Goal: Task Accomplishment & Management: Manage account settings

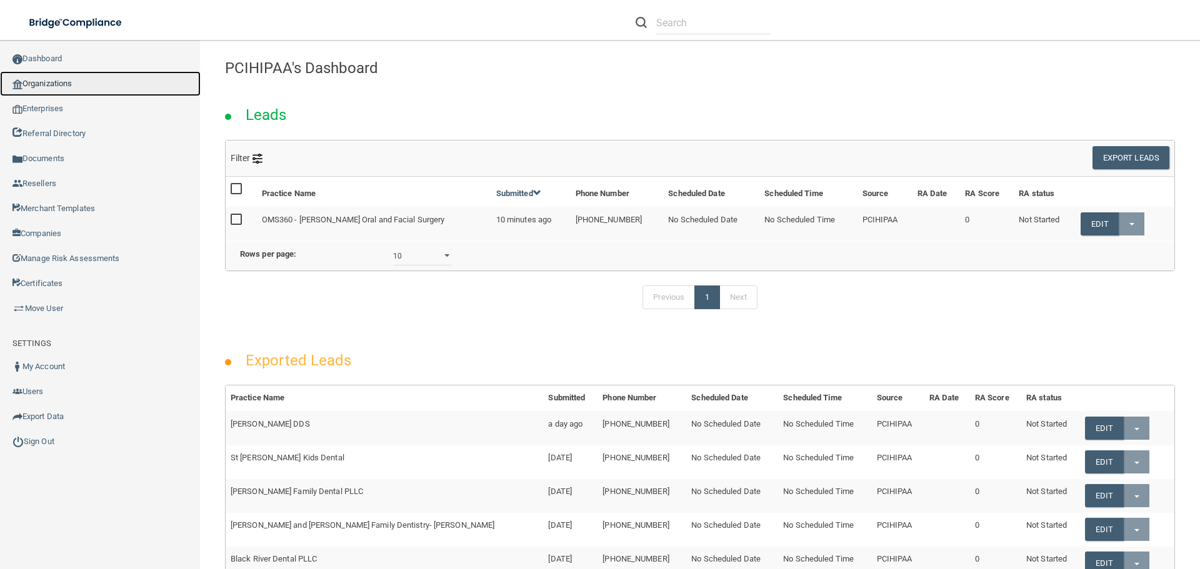
click at [63, 84] on link "Organizations" at bounding box center [100, 83] width 201 height 25
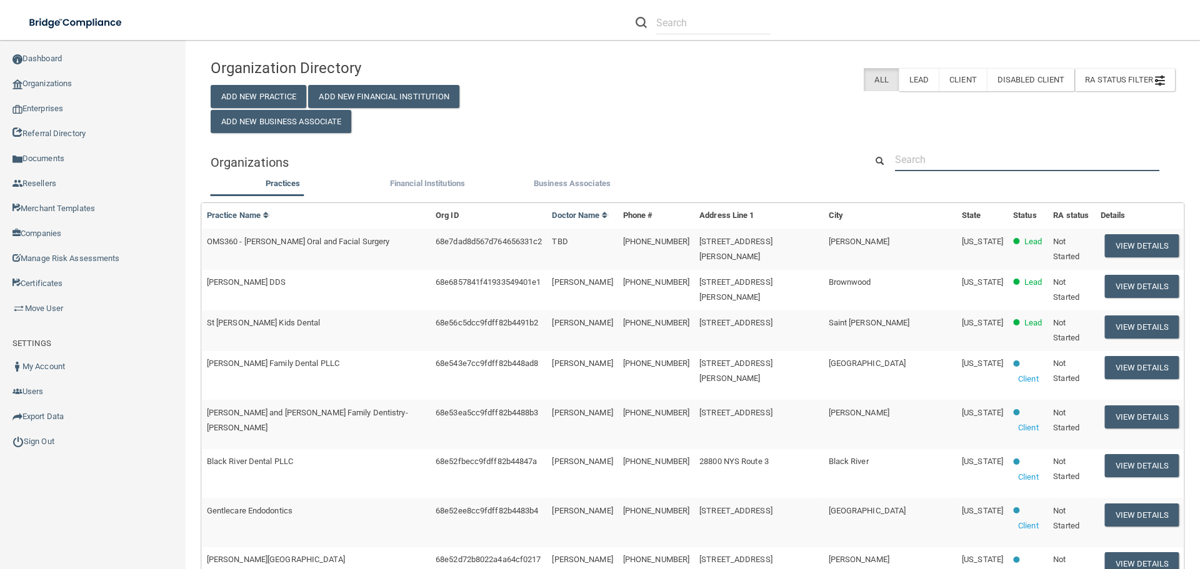
click at [924, 166] on input "text" at bounding box center [1027, 159] width 264 height 23
paste input "[PERSON_NAME] Eye Care"
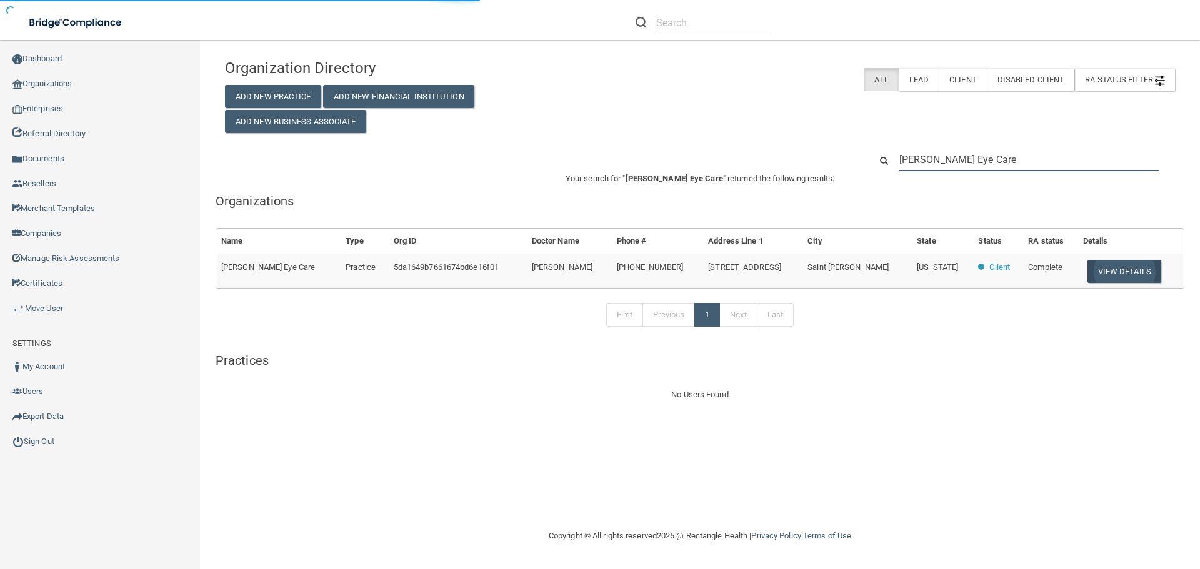
type input "[PERSON_NAME] Eye Care"
click at [1117, 275] on button "View Details" at bounding box center [1124, 271] width 74 height 23
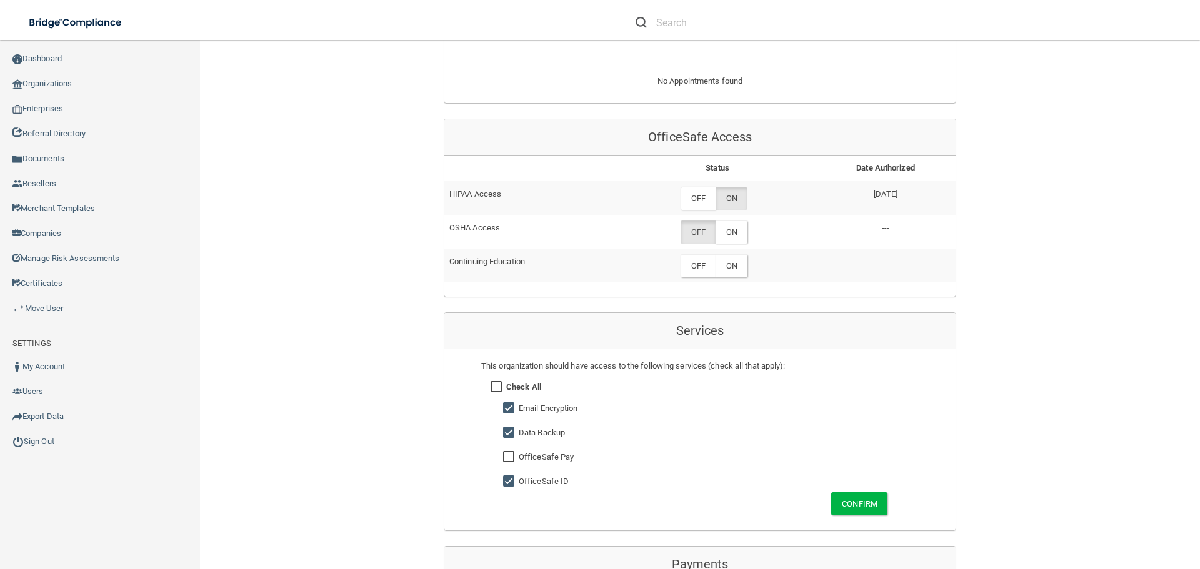
scroll to position [687, 0]
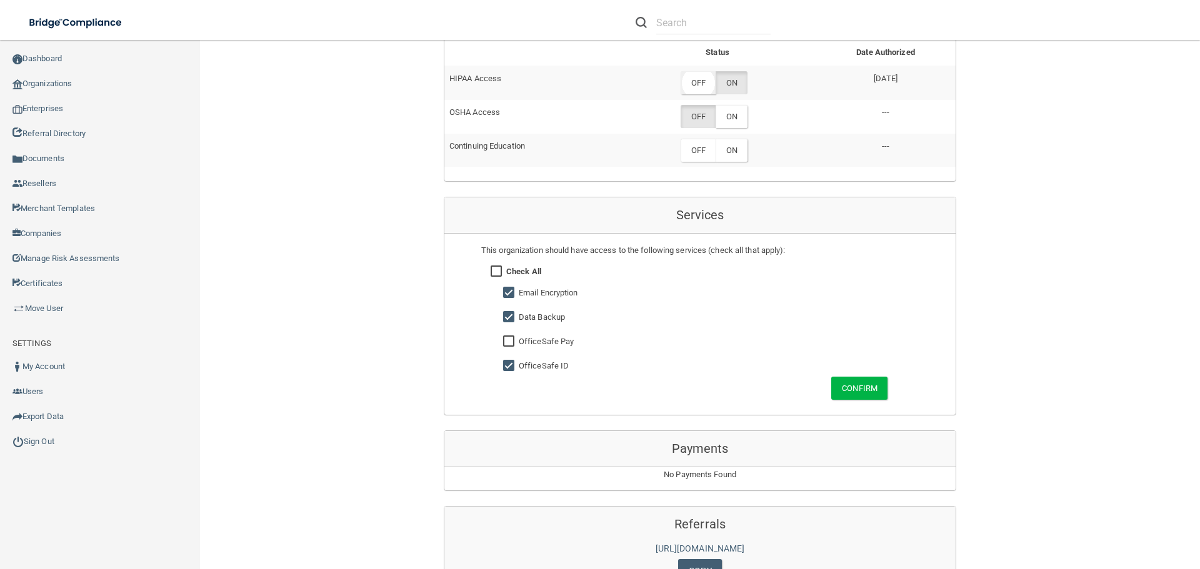
click at [693, 82] on label "OFF" at bounding box center [697, 82] width 35 height 23
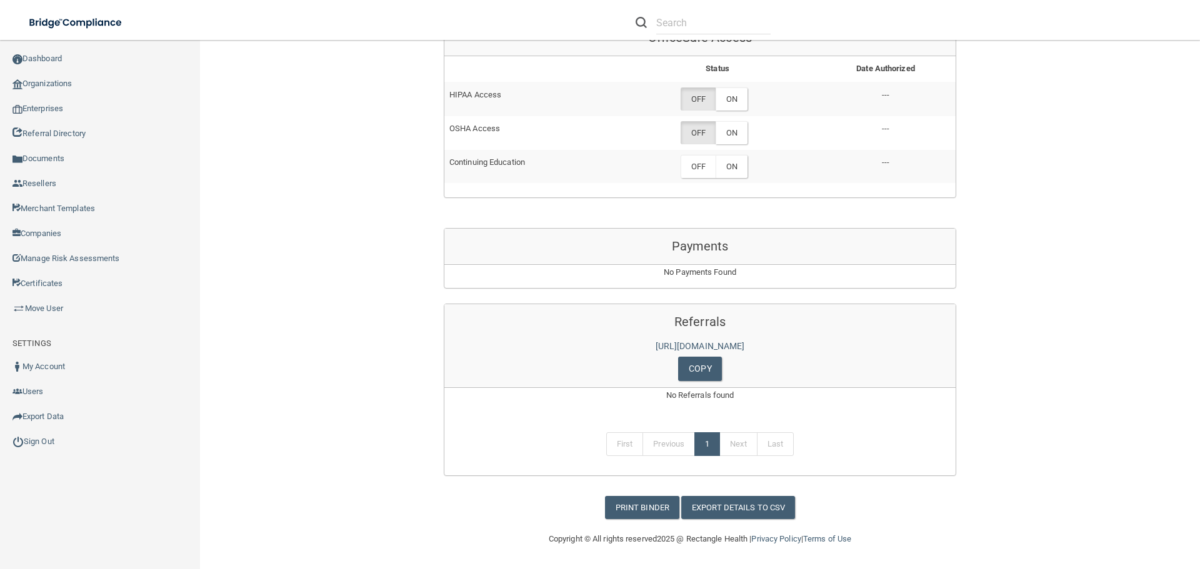
scroll to position [671, 0]
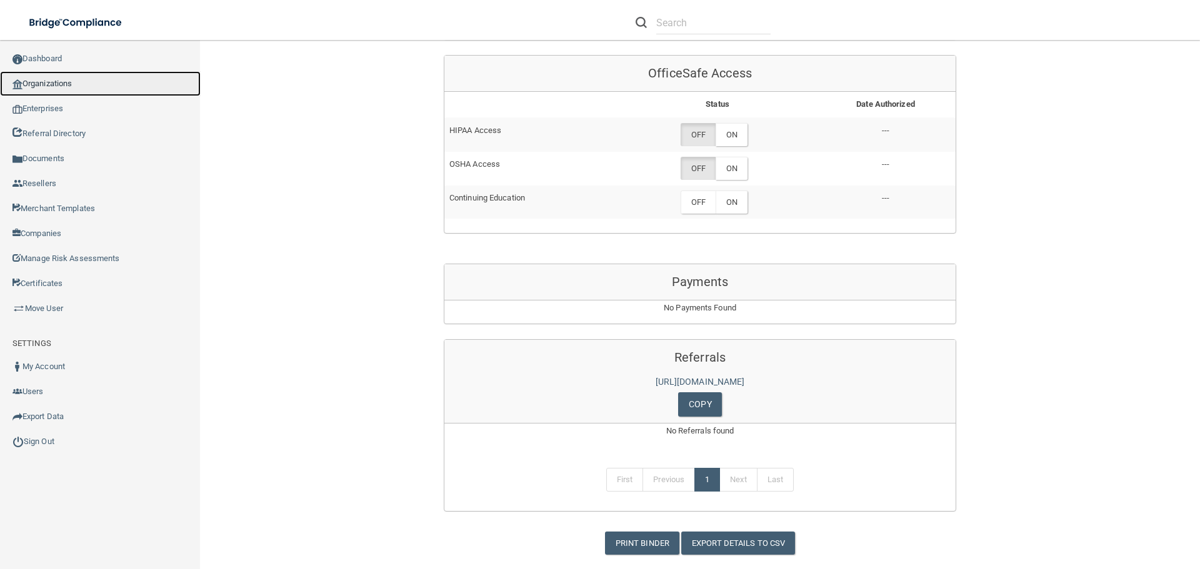
click at [60, 82] on link "Organizations" at bounding box center [100, 83] width 201 height 25
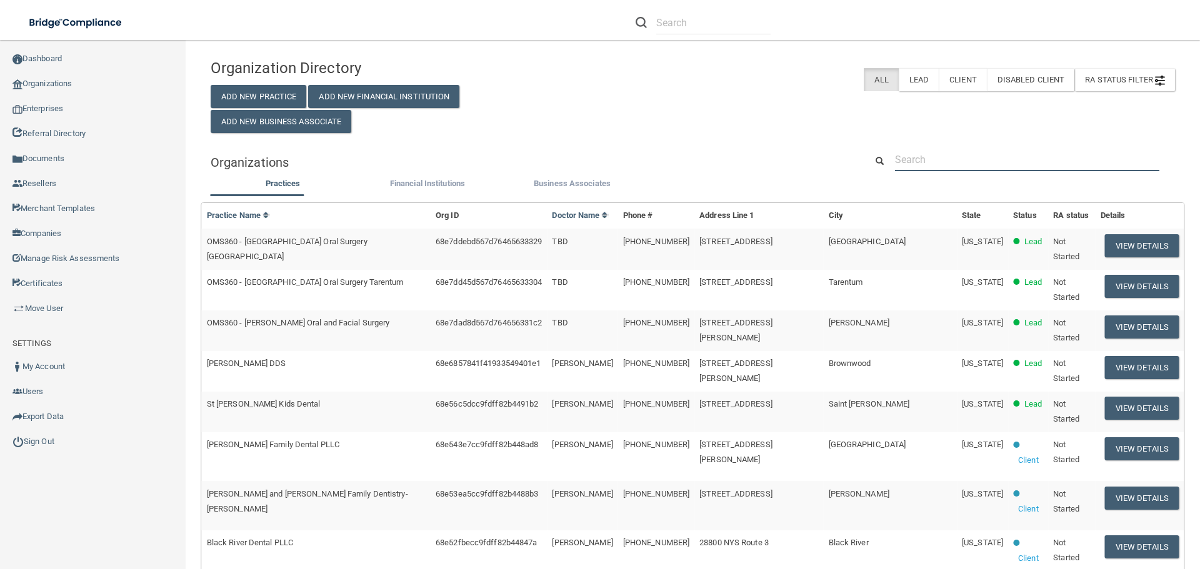
click at [910, 161] on input "text" at bounding box center [1027, 159] width 264 height 23
paste input "PS Dental LLC"
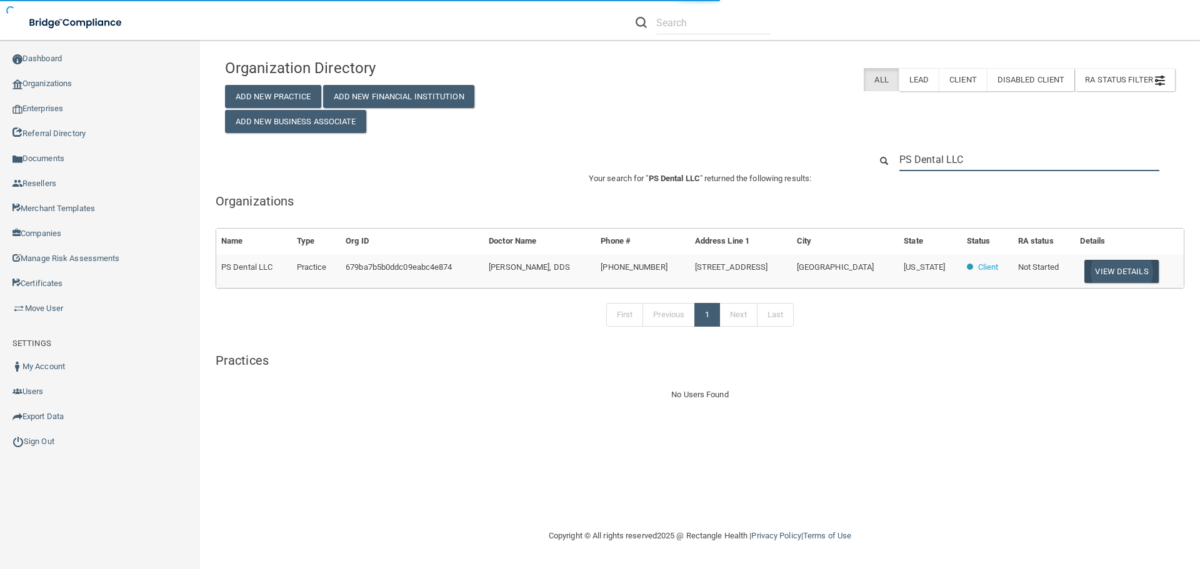
type input "PS Dental LLC"
click at [1100, 272] on button "View Details" at bounding box center [1121, 271] width 74 height 23
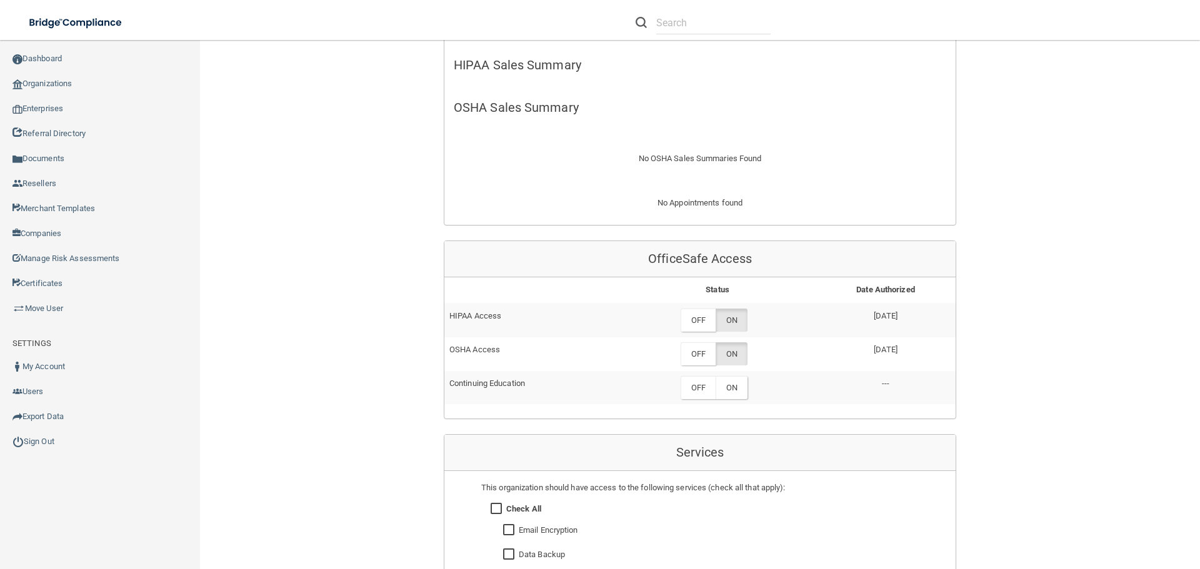
scroll to position [375, 0]
click at [688, 323] on label "OFF" at bounding box center [697, 321] width 35 height 23
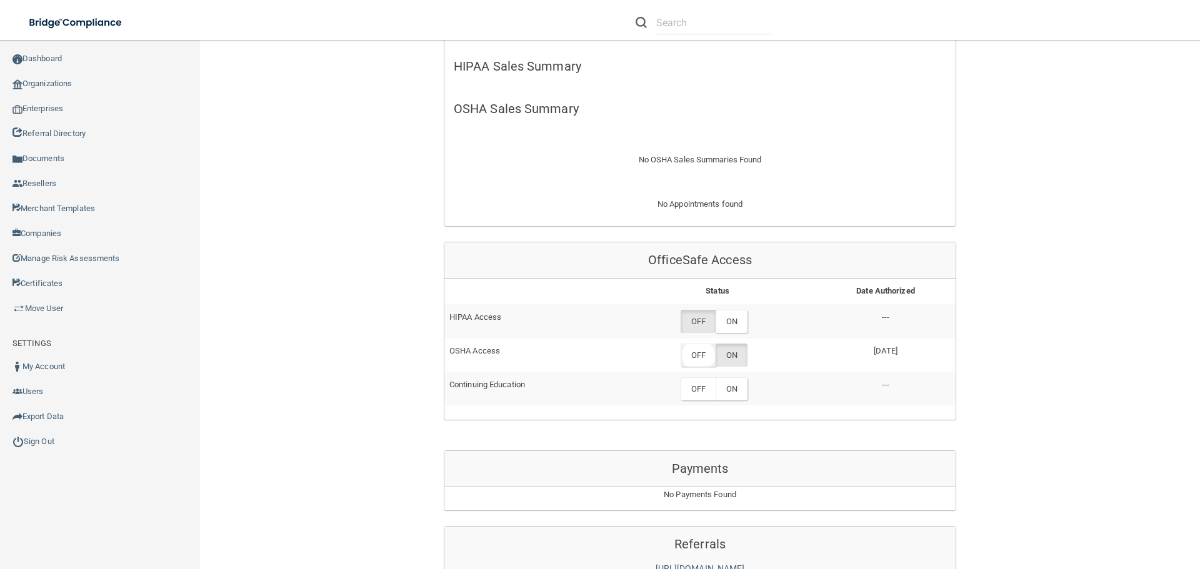
click at [697, 357] on label "OFF" at bounding box center [697, 355] width 35 height 23
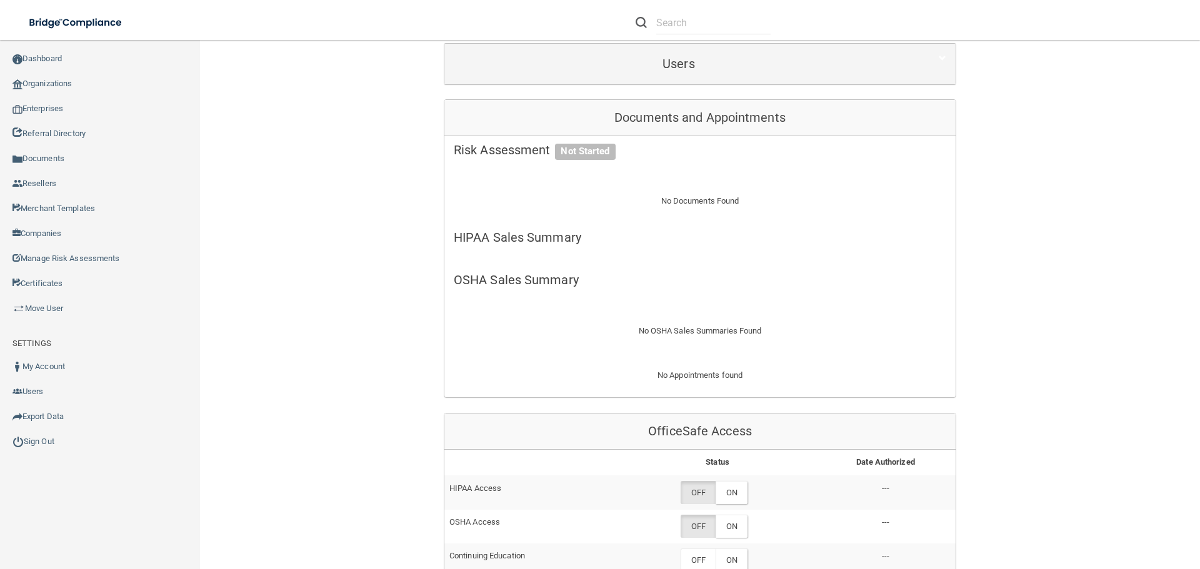
scroll to position [0, 0]
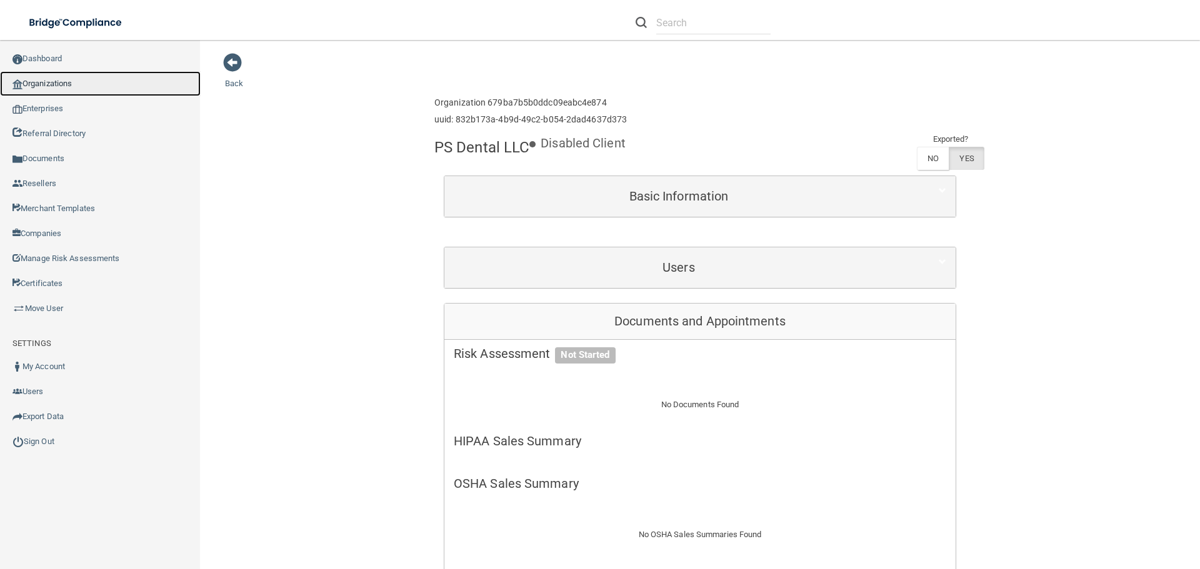
click at [66, 84] on link "Organizations" at bounding box center [100, 83] width 201 height 25
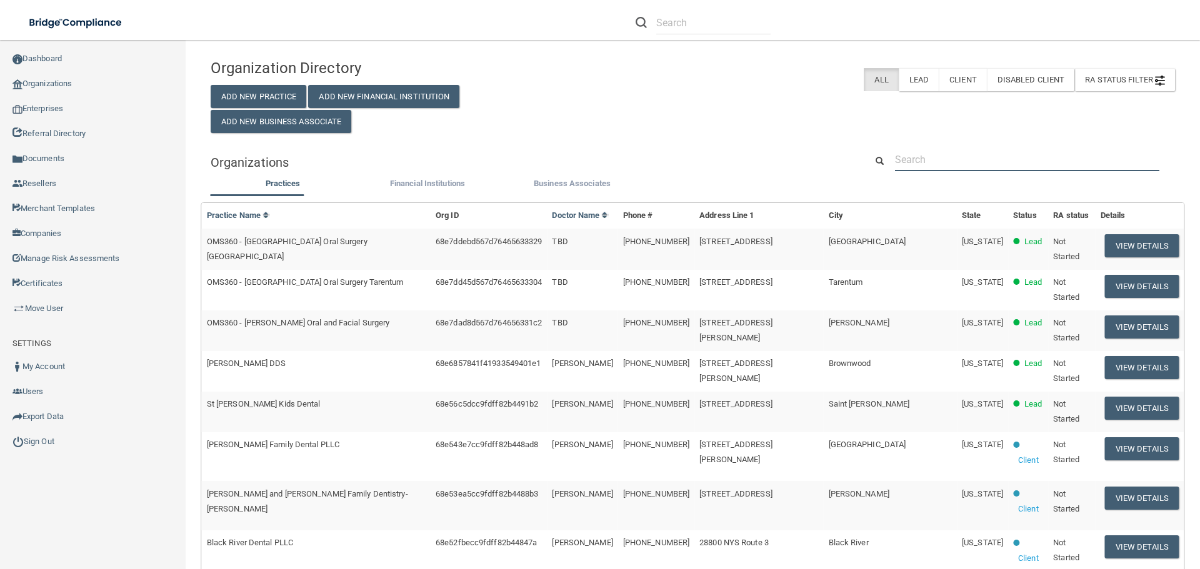
click at [903, 149] on input "text" at bounding box center [1027, 159] width 264 height 23
paste input "PS Dental of Bristol LLC"
type input "PS Dental of Bristol LLC"
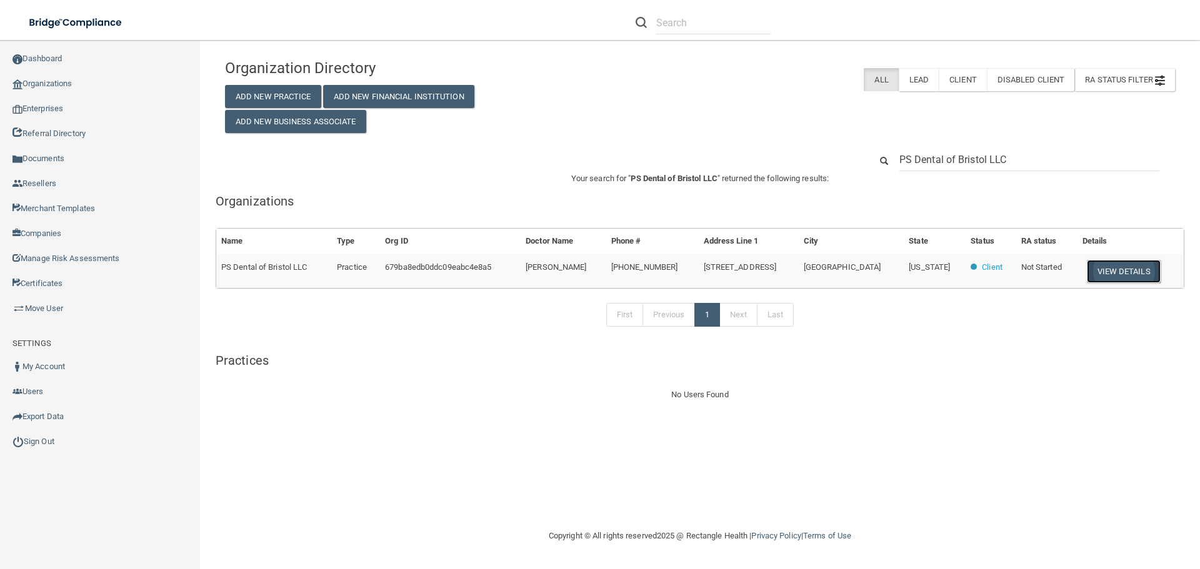
click at [1113, 272] on button "View Details" at bounding box center [1124, 271] width 74 height 23
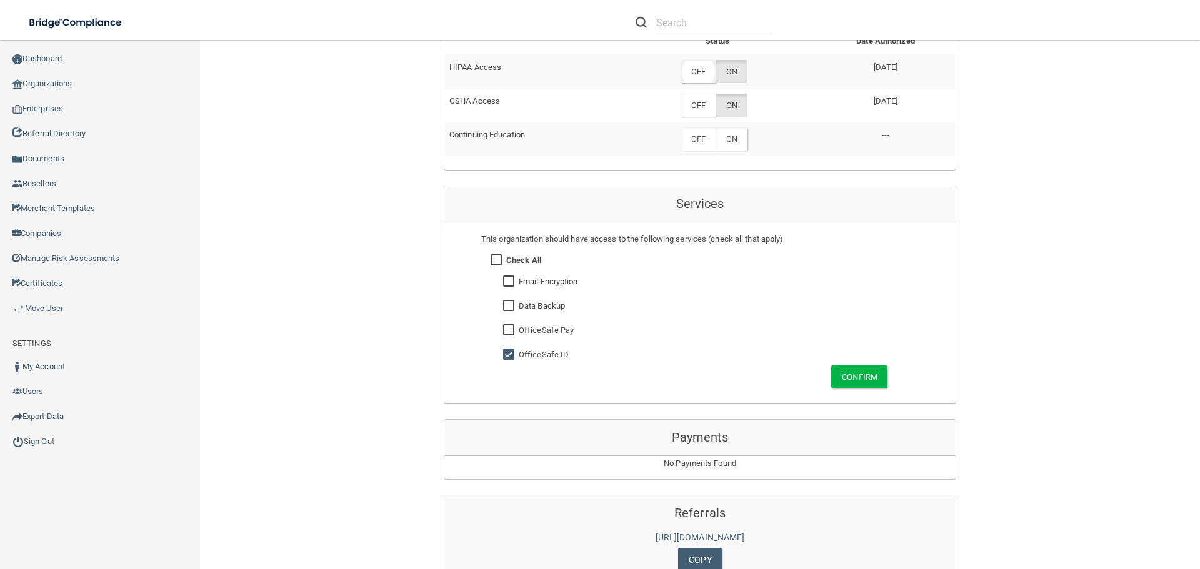
click at [700, 77] on label "OFF" at bounding box center [697, 71] width 35 height 23
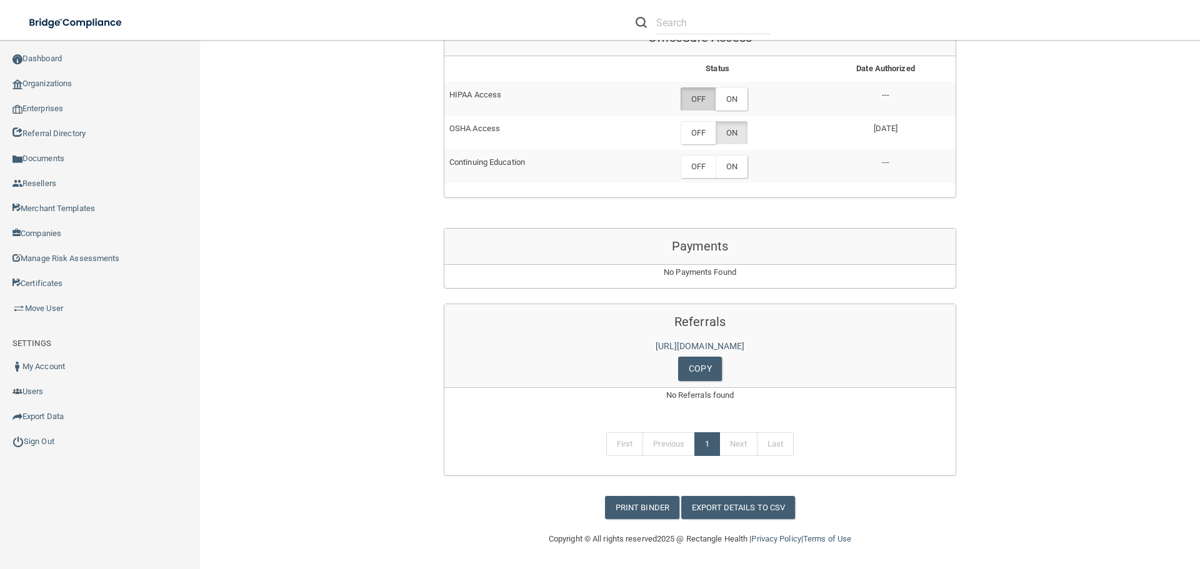
scroll to position [597, 0]
click at [700, 131] on label "OFF" at bounding box center [697, 132] width 35 height 23
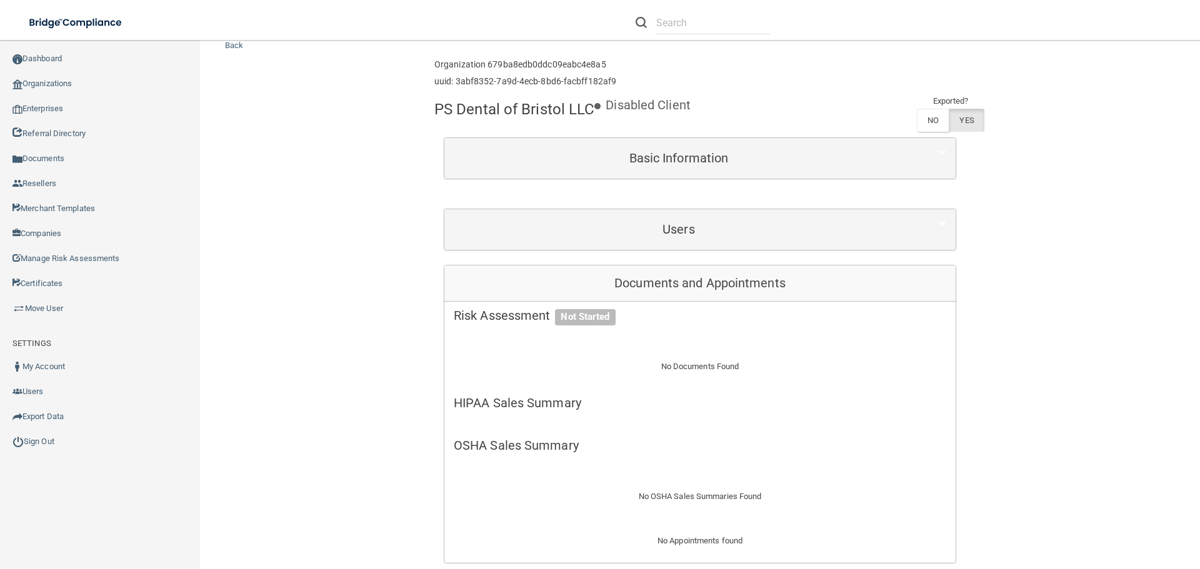
scroll to position [35, 0]
